Goal: Transaction & Acquisition: Purchase product/service

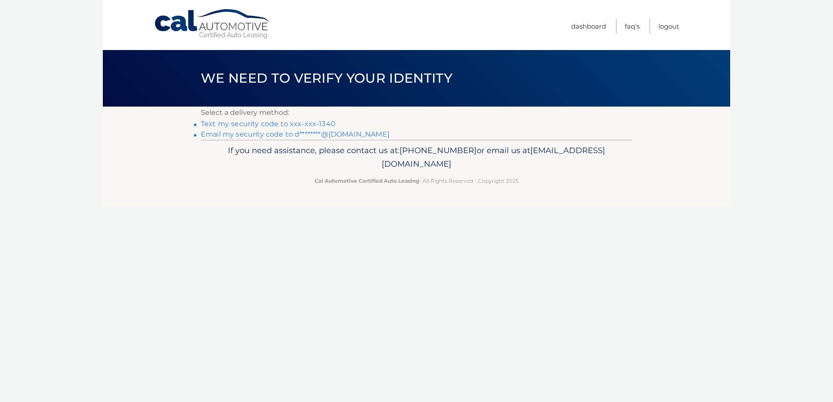
click at [302, 123] on link "Text my security code to xxx-xxx-1340" at bounding box center [268, 124] width 135 height 8
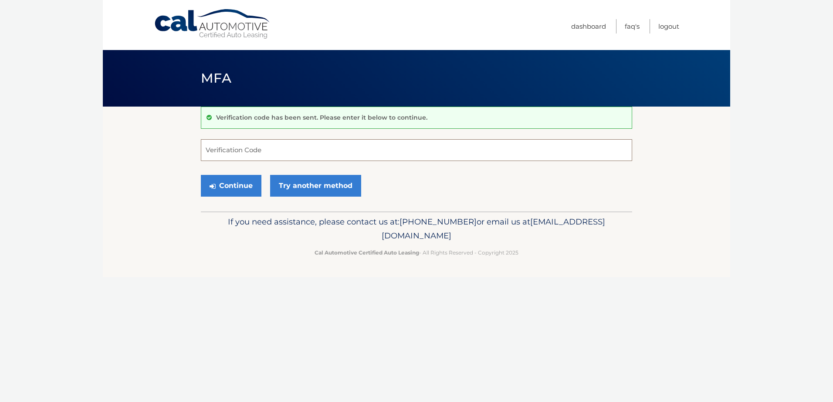
click at [253, 148] on input "Verification Code" at bounding box center [416, 150] width 431 height 22
type input "020837"
click at [235, 182] on button "Continue" at bounding box center [231, 186] width 61 height 22
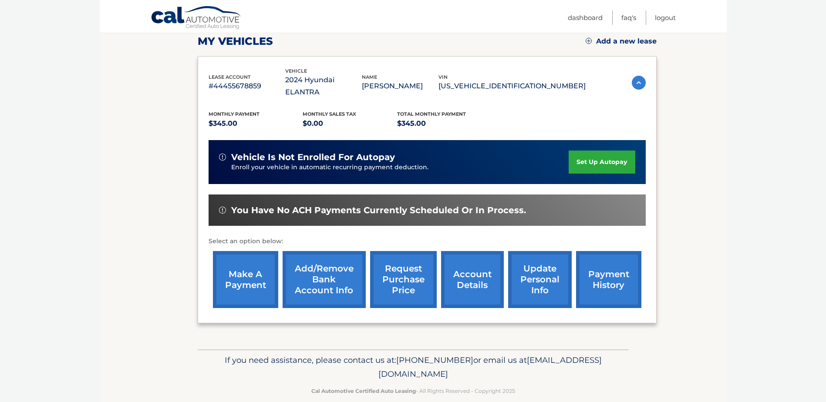
scroll to position [125, 0]
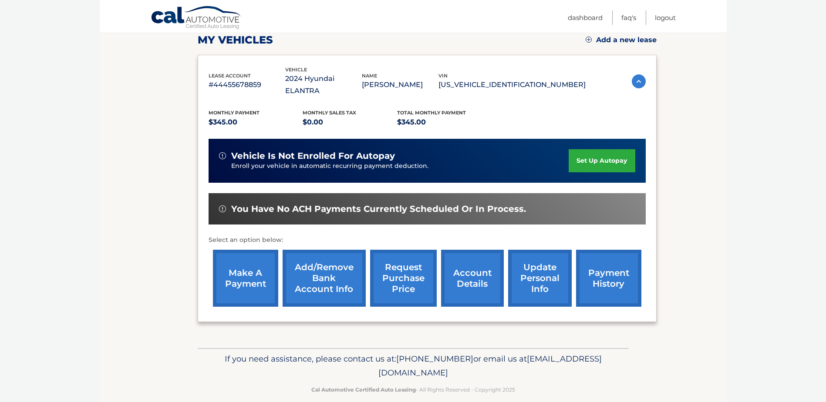
click at [250, 270] on link "make a payment" at bounding box center [245, 278] width 65 height 57
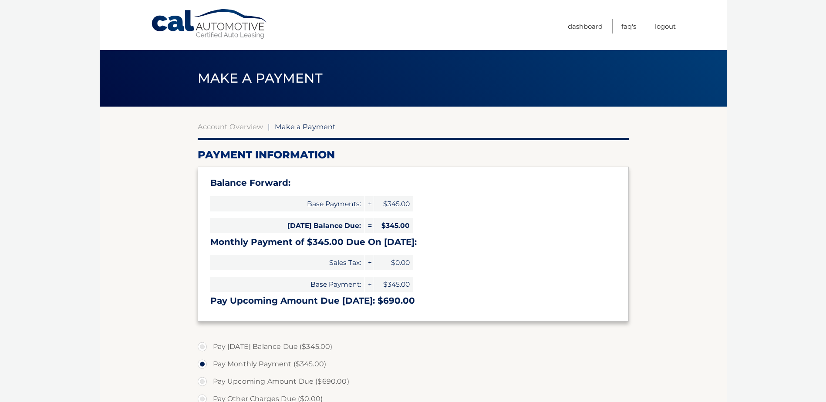
select select "YTAwMTI1NjUtOTI1NC00NzRlLTljNTMtZmU5NGY3YmFkMGI1"
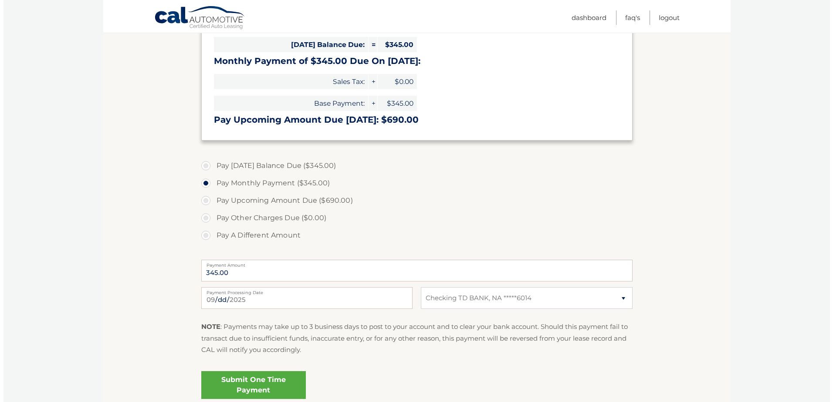
scroll to position [218, 0]
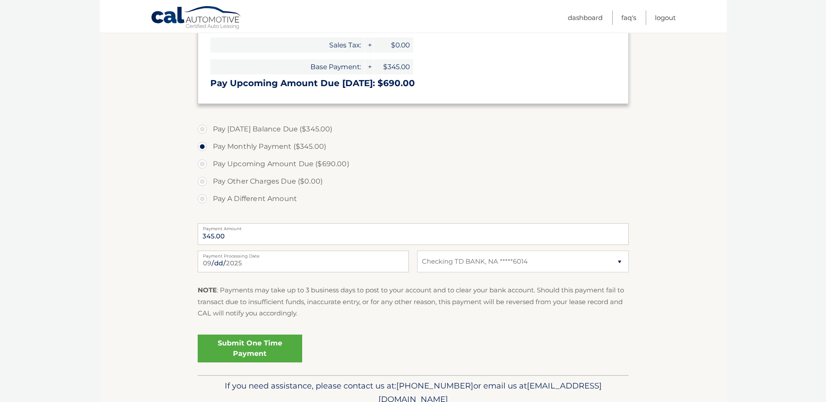
click at [262, 345] on link "Submit One Time Payment" at bounding box center [250, 349] width 105 height 28
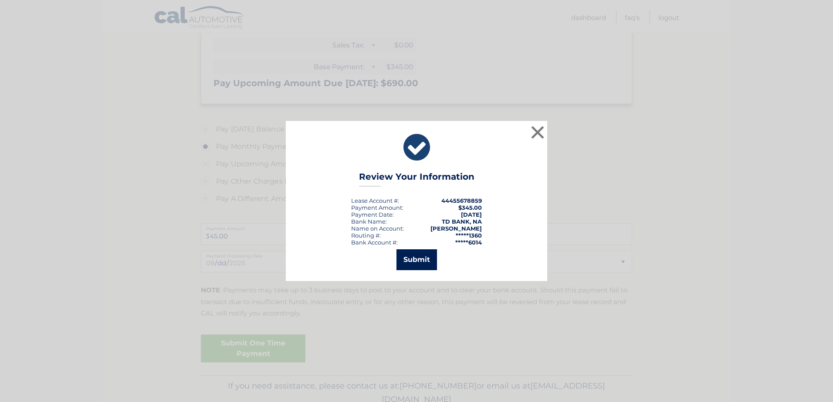
click at [411, 262] on button "Submit" at bounding box center [416, 260] width 41 height 21
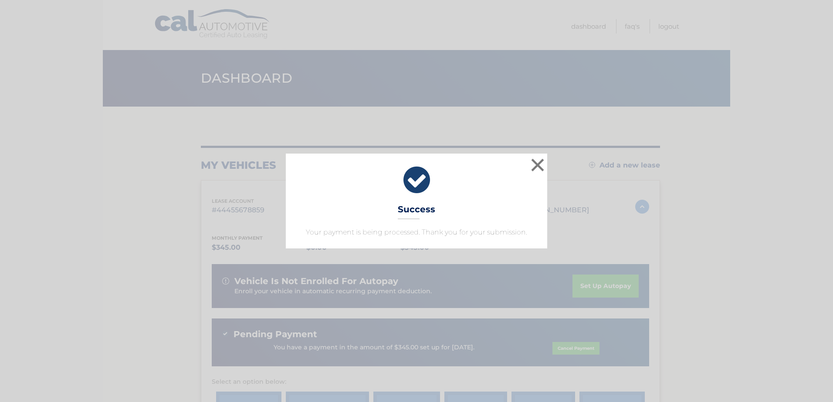
click at [778, 224] on div "× Success Your payment is being processed. Thank you for your submission." at bounding box center [416, 201] width 826 height 95
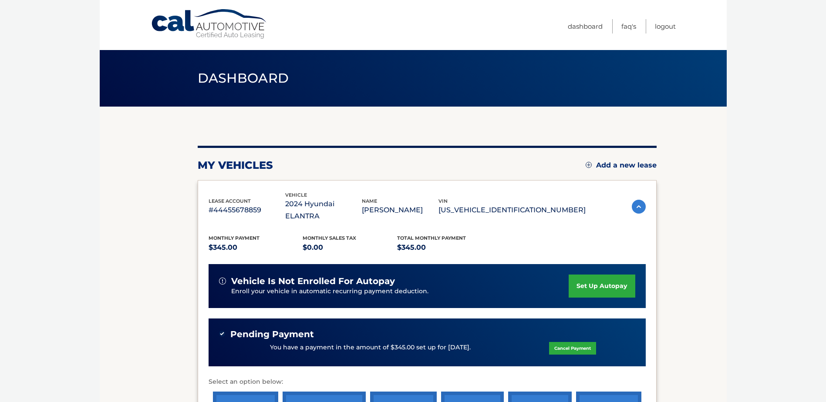
click at [59, 274] on body "Cal Automotive Menu Dashboard FAQ's Logout" at bounding box center [413, 201] width 826 height 402
click at [662, 26] on link "Logout" at bounding box center [665, 26] width 21 height 14
